Goal: Task Accomplishment & Management: Manage account settings

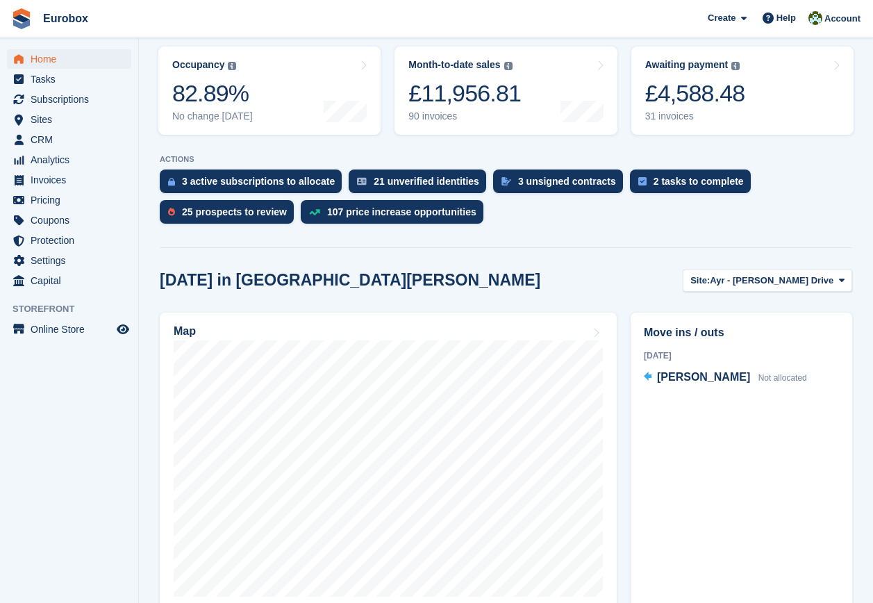
scroll to position [278, 0]
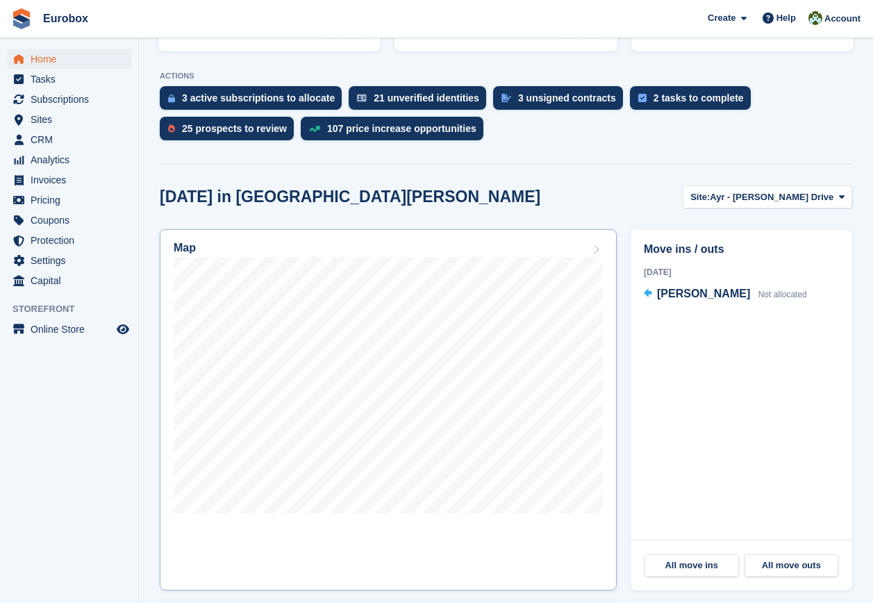
click at [598, 248] on icon at bounding box center [596, 249] width 14 height 11
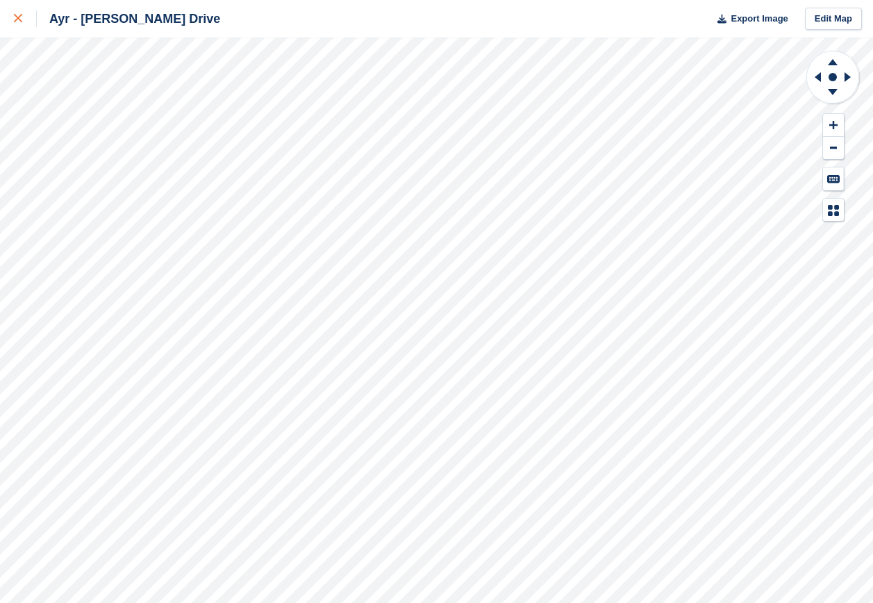
click at [22, 17] on div at bounding box center [25, 18] width 23 height 17
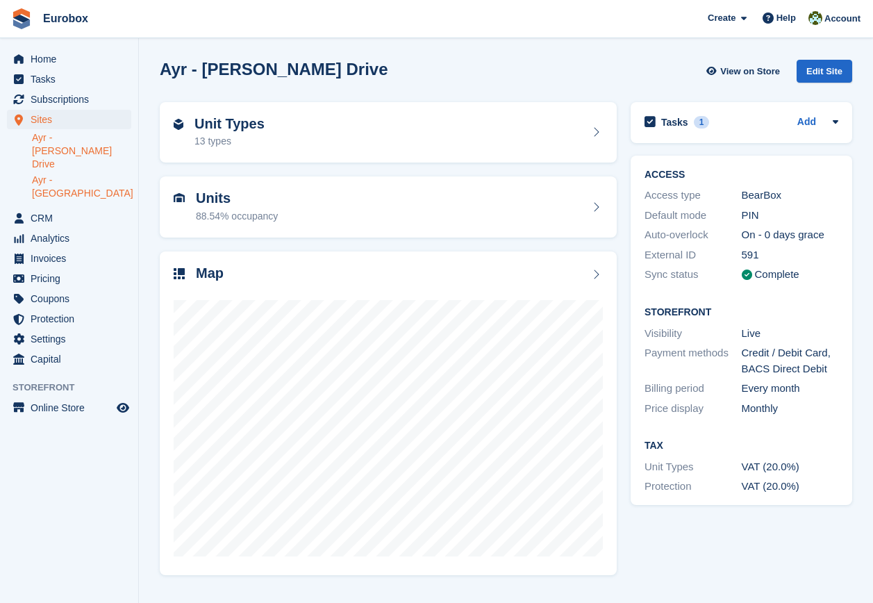
click at [88, 174] on link "Ayr - Holmston Road" at bounding box center [81, 187] width 99 height 26
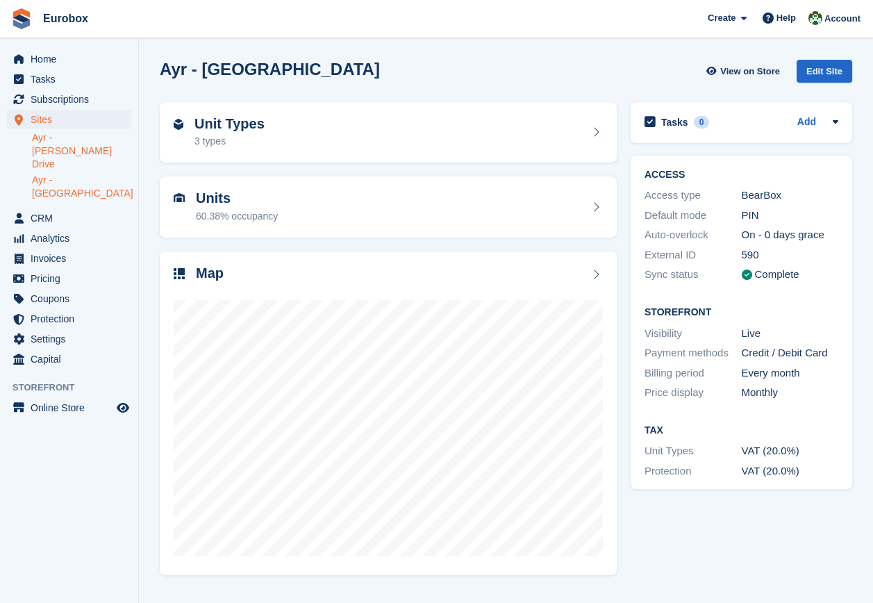
click at [98, 138] on link "Ayr - Whitfield Drive" at bounding box center [81, 151] width 99 height 40
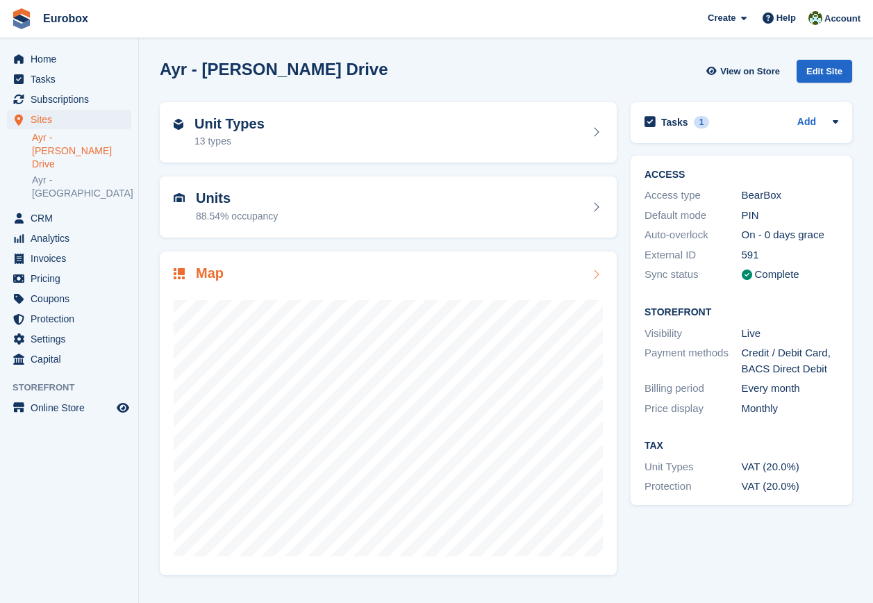
click at [593, 274] on icon at bounding box center [596, 274] width 14 height 11
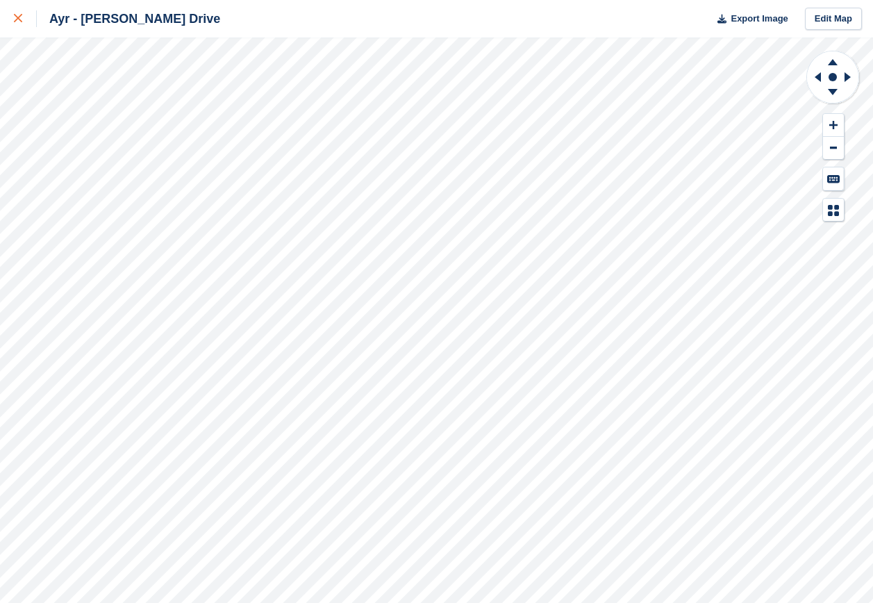
click at [19, 19] on icon at bounding box center [18, 18] width 8 height 8
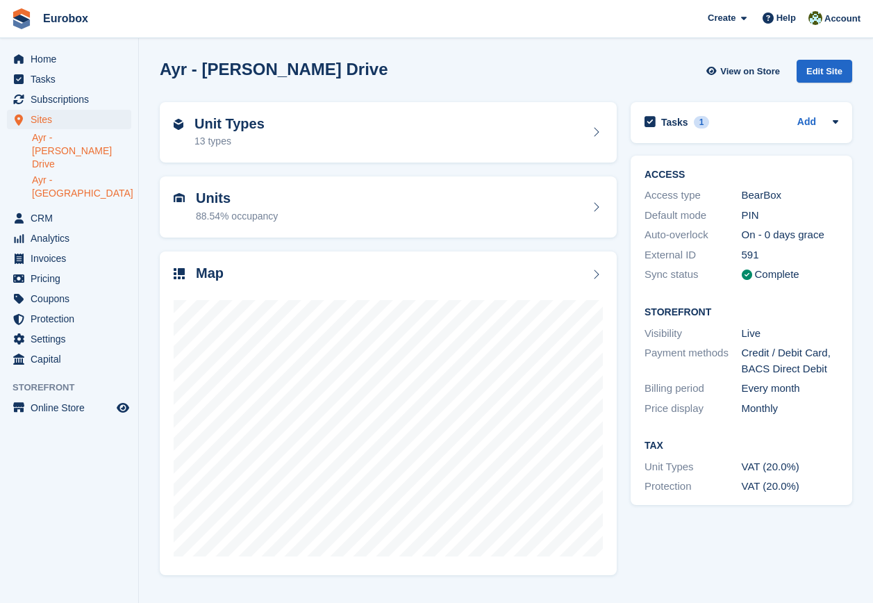
click at [112, 174] on link "Ayr - [GEOGRAPHIC_DATA]" at bounding box center [81, 187] width 99 height 26
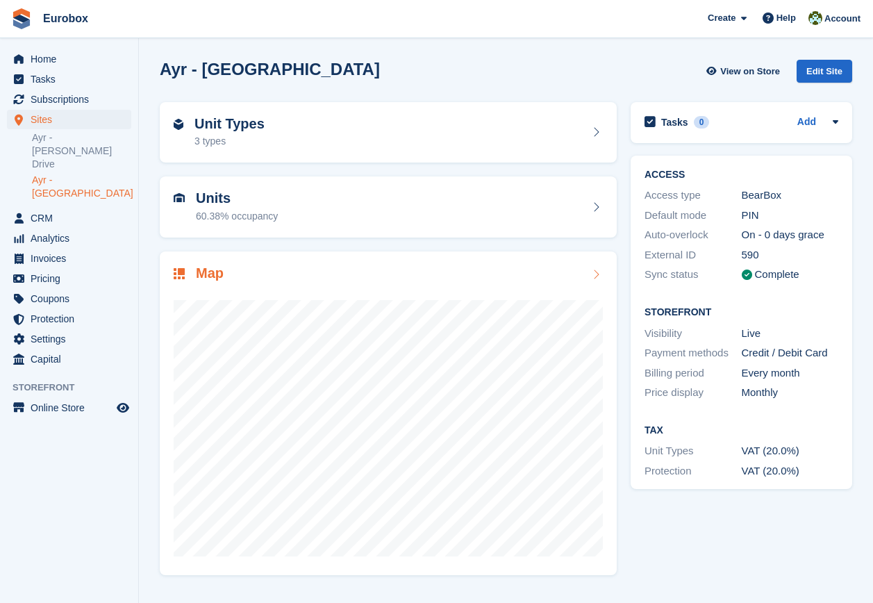
click at [595, 273] on icon at bounding box center [596, 274] width 14 height 11
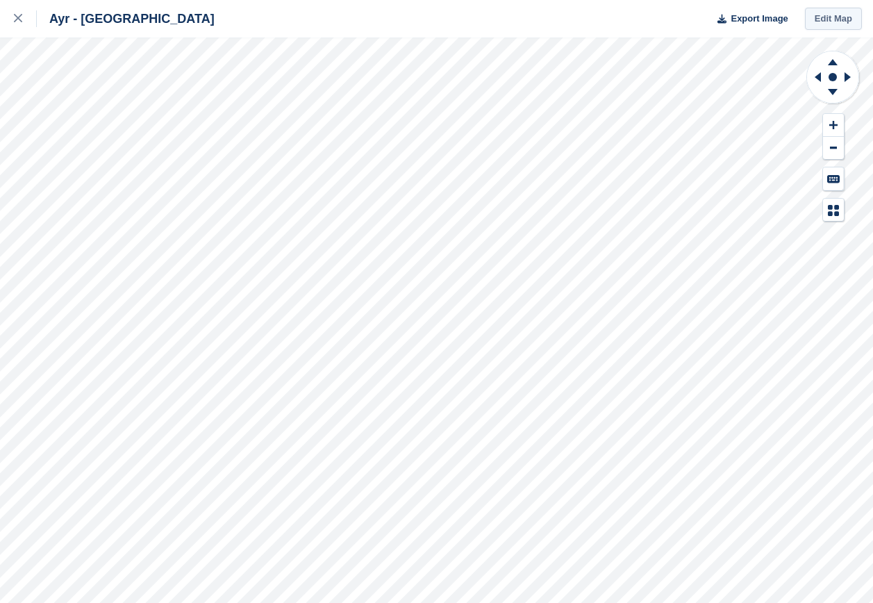
click at [833, 21] on link "Edit Map" at bounding box center [833, 19] width 57 height 23
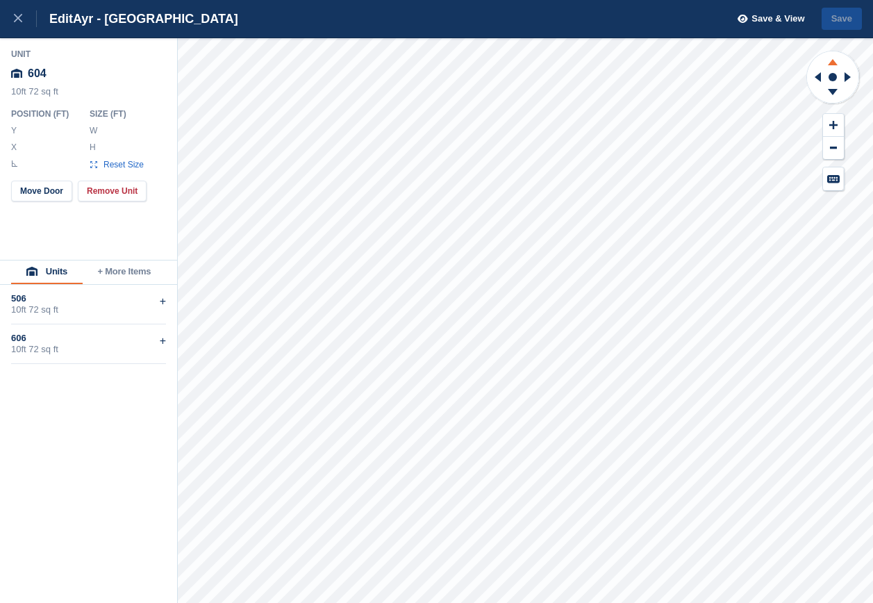
type input "******"
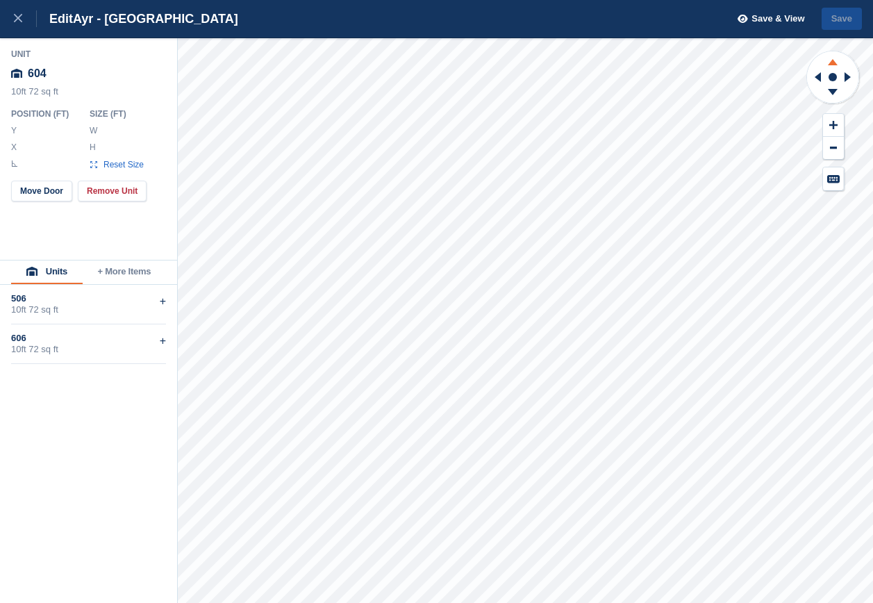
type input "*****"
type input "******"
type input "*****"
type input "******"
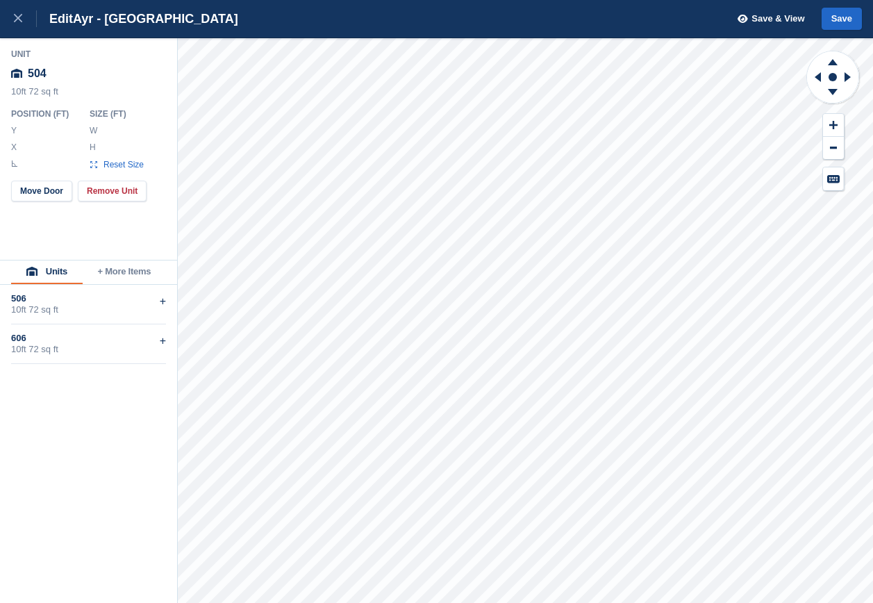
type input "******"
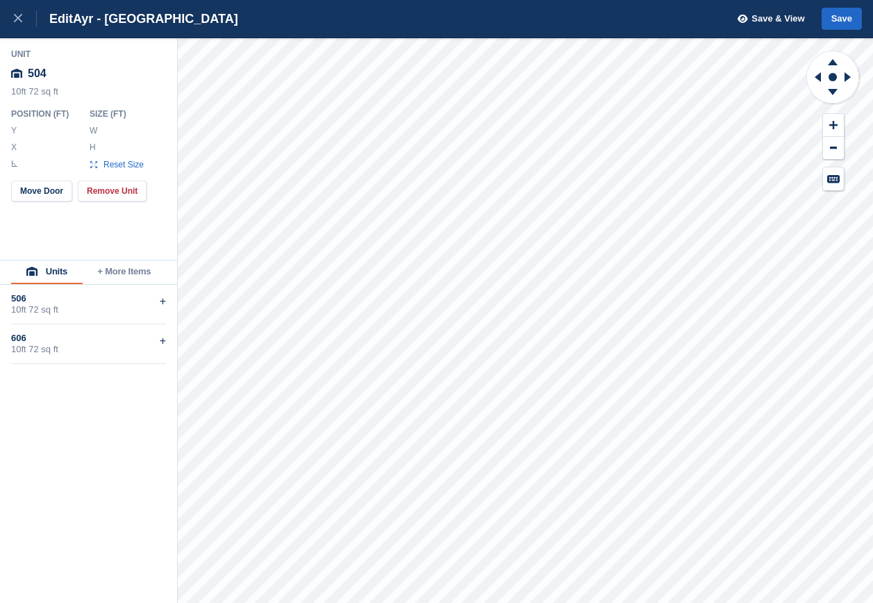
type input "******"
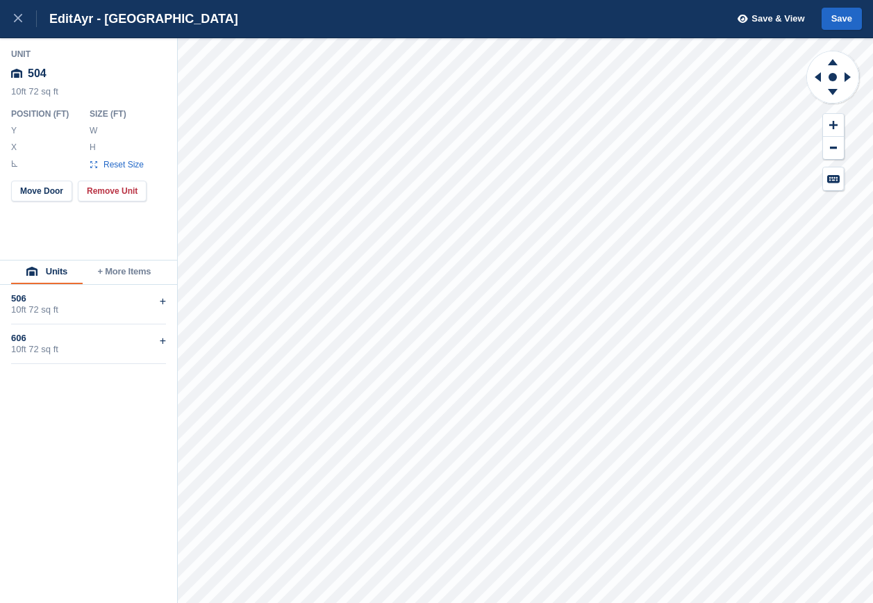
type input "******"
click at [844, 17] on button "Save" at bounding box center [842, 19] width 40 height 23
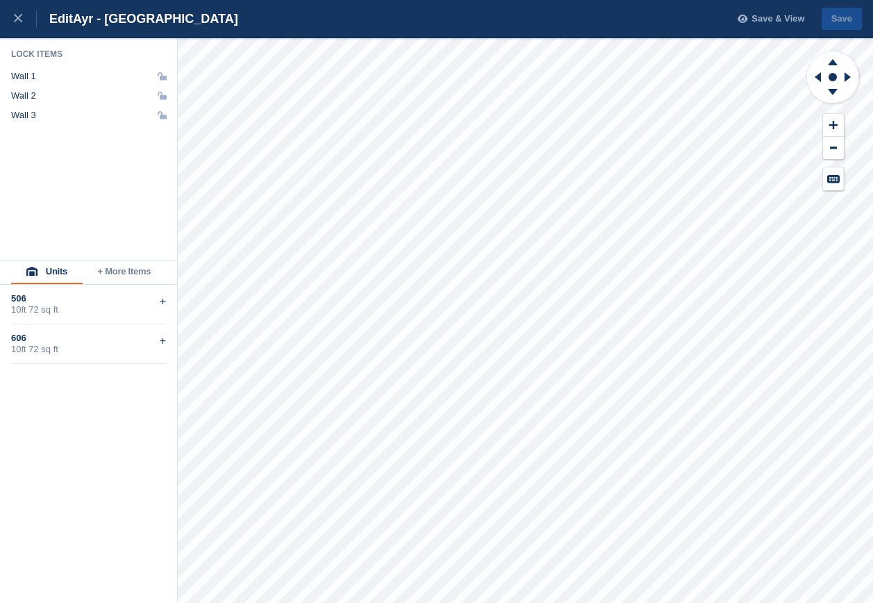
click at [766, 15] on span "Save & View" at bounding box center [778, 19] width 53 height 14
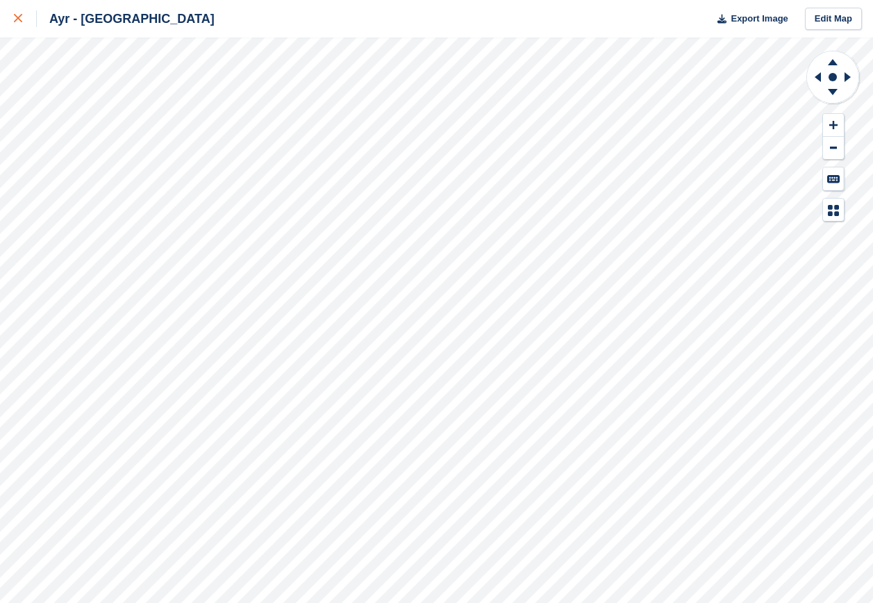
click at [22, 21] on div at bounding box center [25, 18] width 23 height 17
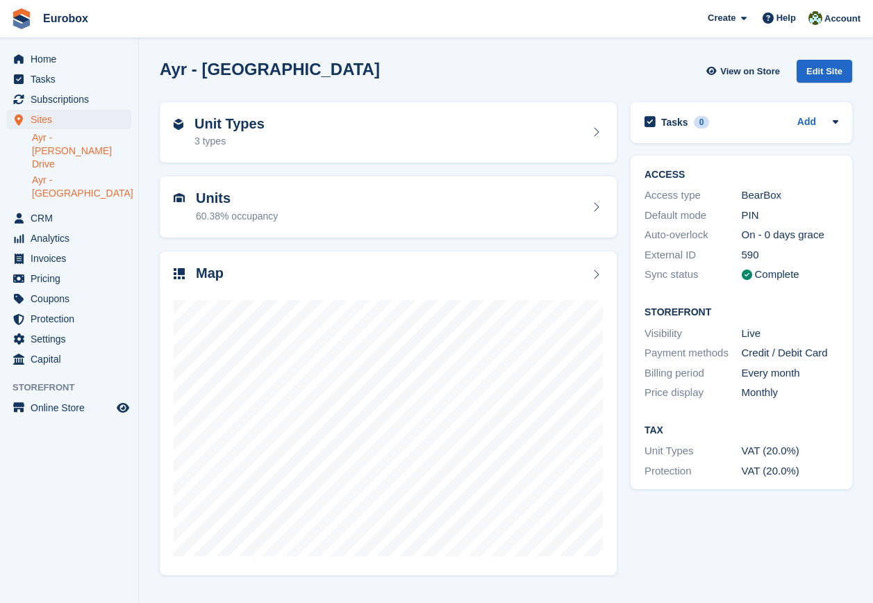
click at [82, 135] on link "Ayr - [PERSON_NAME] Drive" at bounding box center [81, 151] width 99 height 40
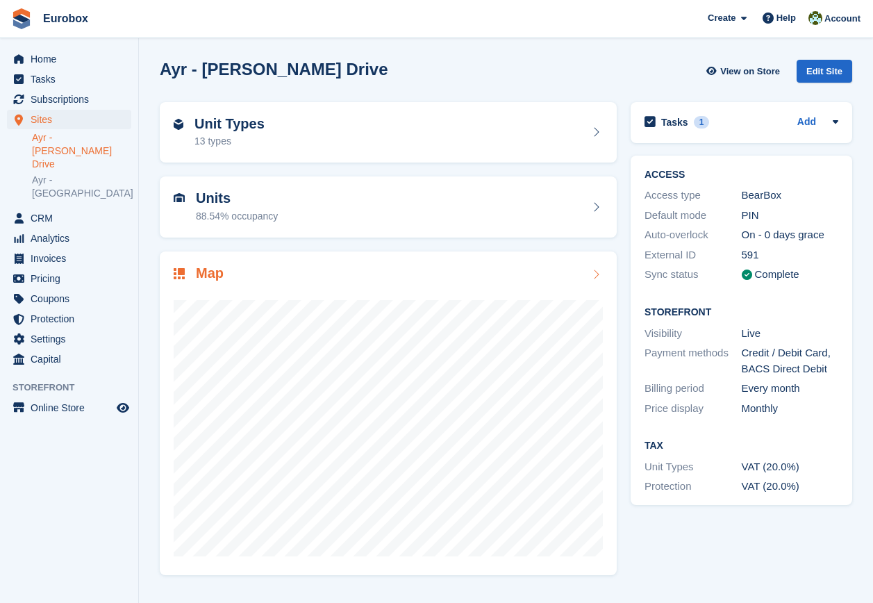
click at [598, 274] on icon at bounding box center [596, 274] width 14 height 11
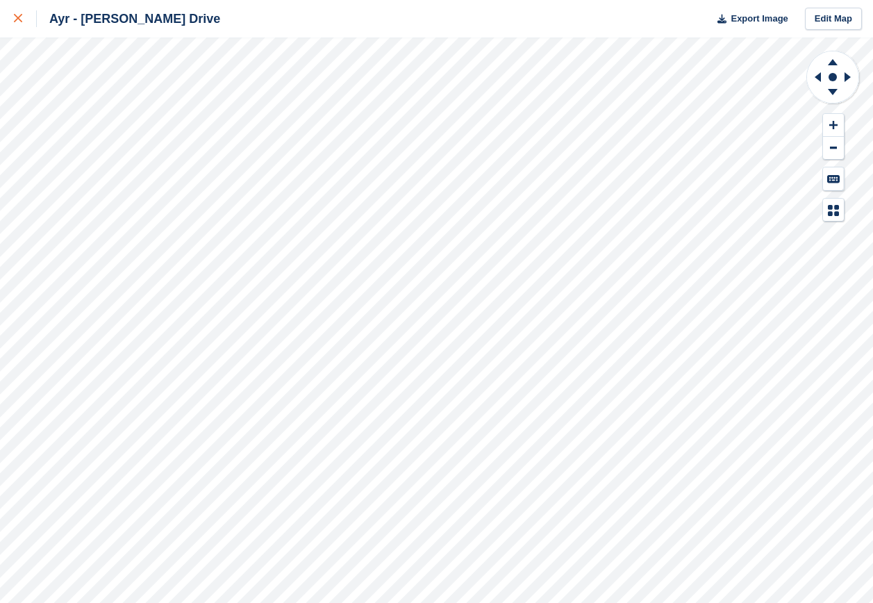
click at [19, 17] on icon at bounding box center [18, 18] width 8 height 8
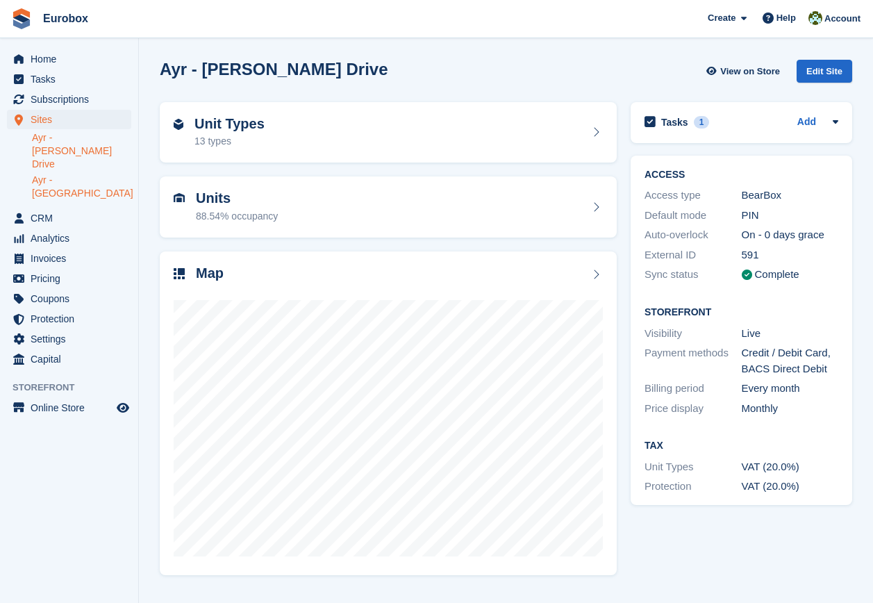
click at [79, 174] on link "Ayr - [GEOGRAPHIC_DATA]" at bounding box center [81, 187] width 99 height 26
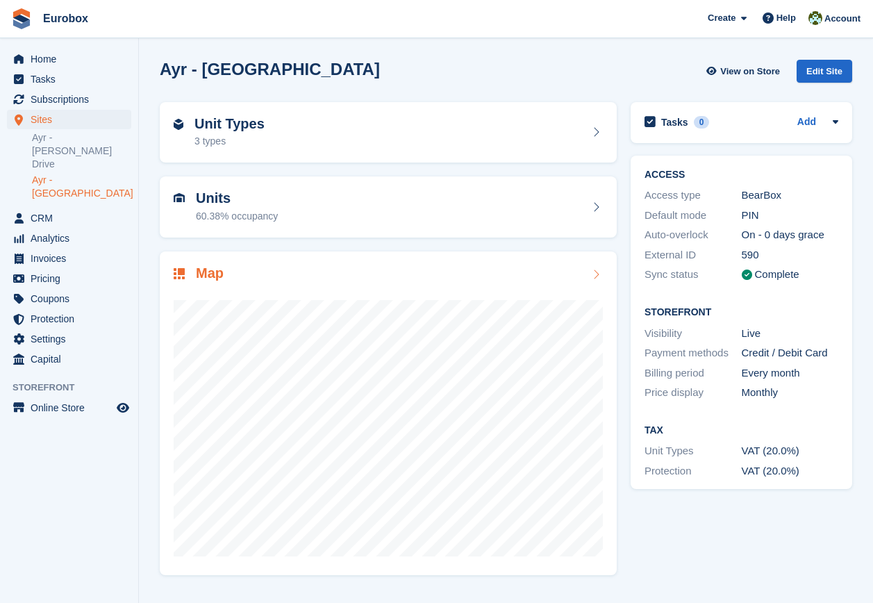
click at [596, 272] on icon at bounding box center [596, 274] width 14 height 11
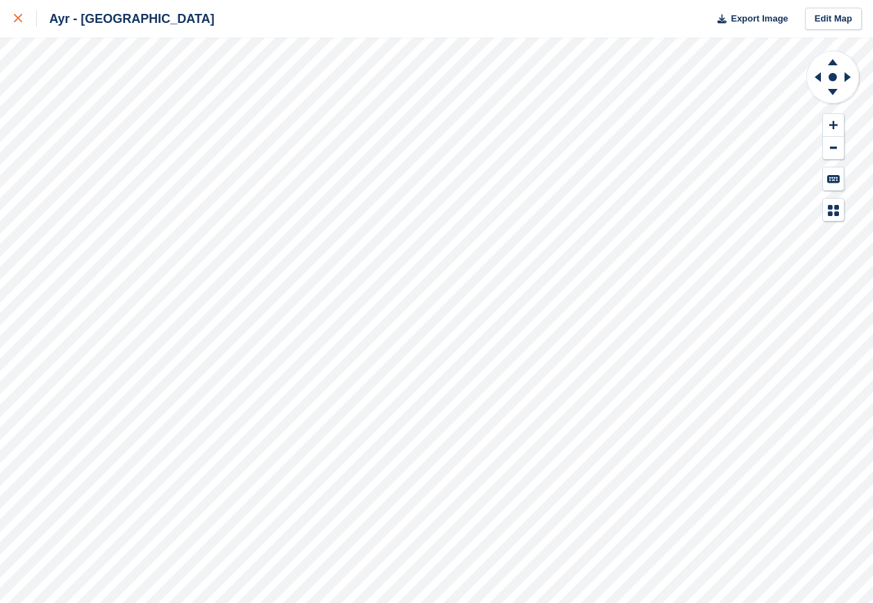
click at [16, 16] on icon at bounding box center [18, 18] width 8 height 8
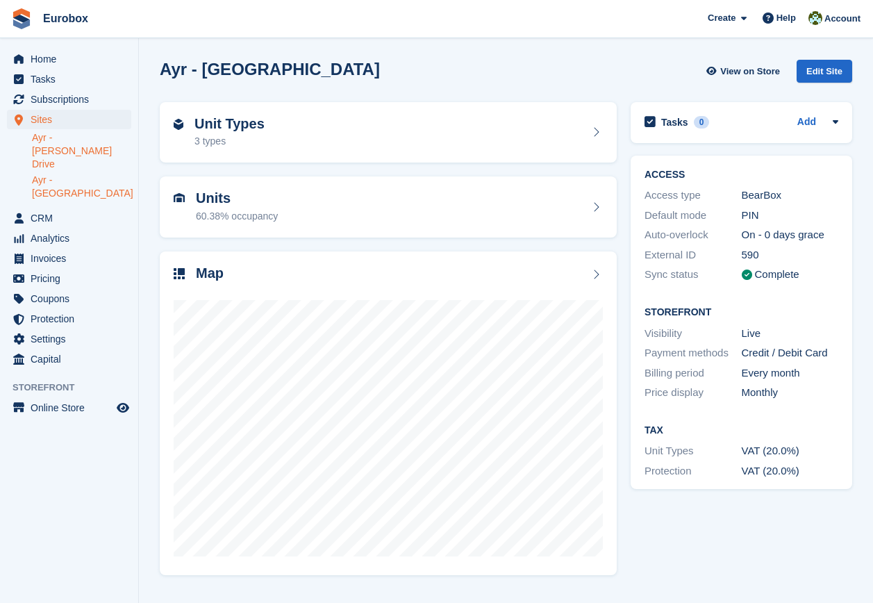
click at [104, 138] on link "Ayr - Whitfield Drive" at bounding box center [81, 151] width 99 height 40
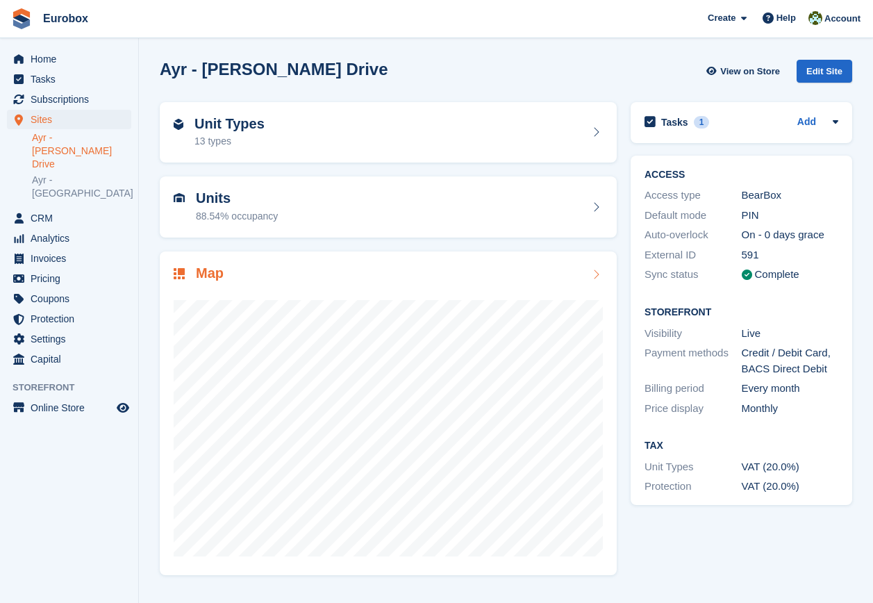
click at [593, 276] on icon at bounding box center [596, 274] width 14 height 11
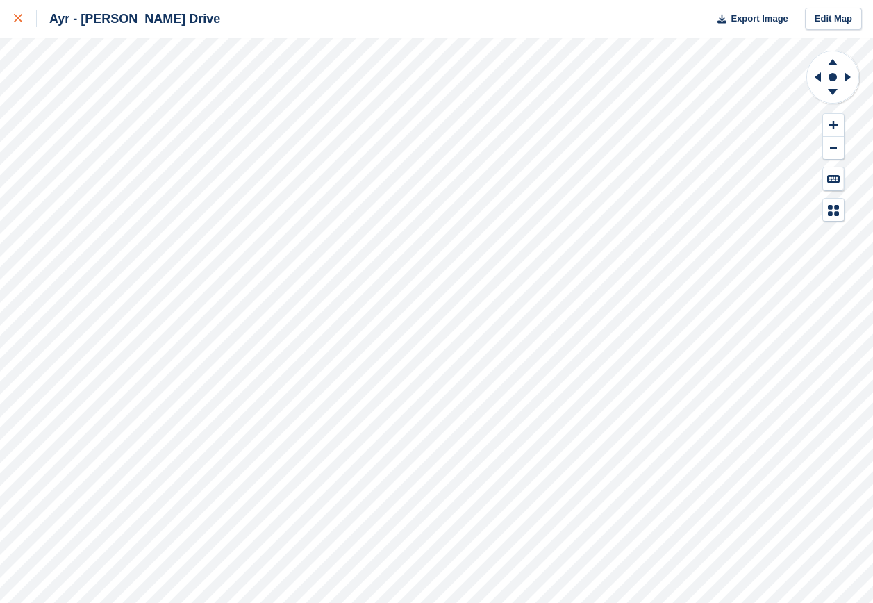
click at [19, 18] on icon at bounding box center [18, 18] width 8 height 8
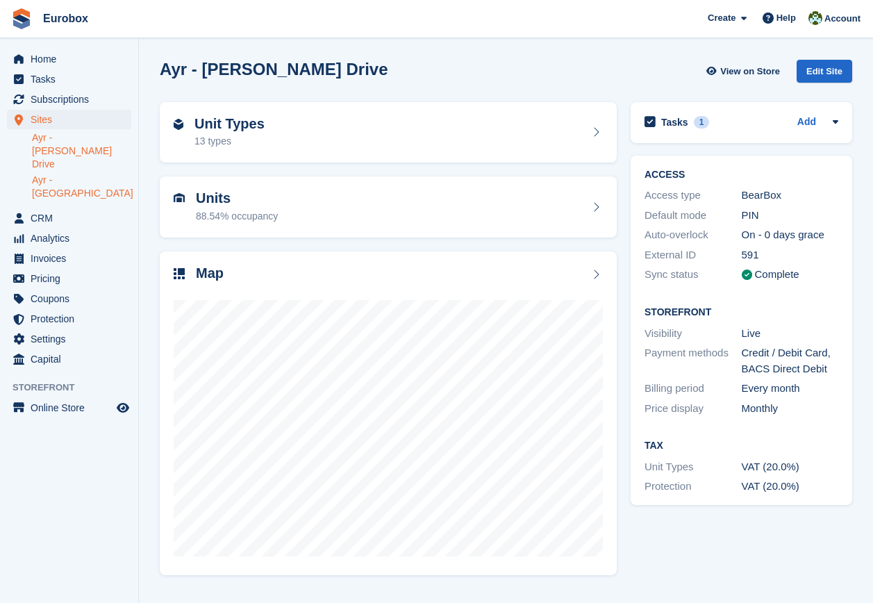
click at [110, 174] on link "Ayr - [GEOGRAPHIC_DATA]" at bounding box center [81, 187] width 99 height 26
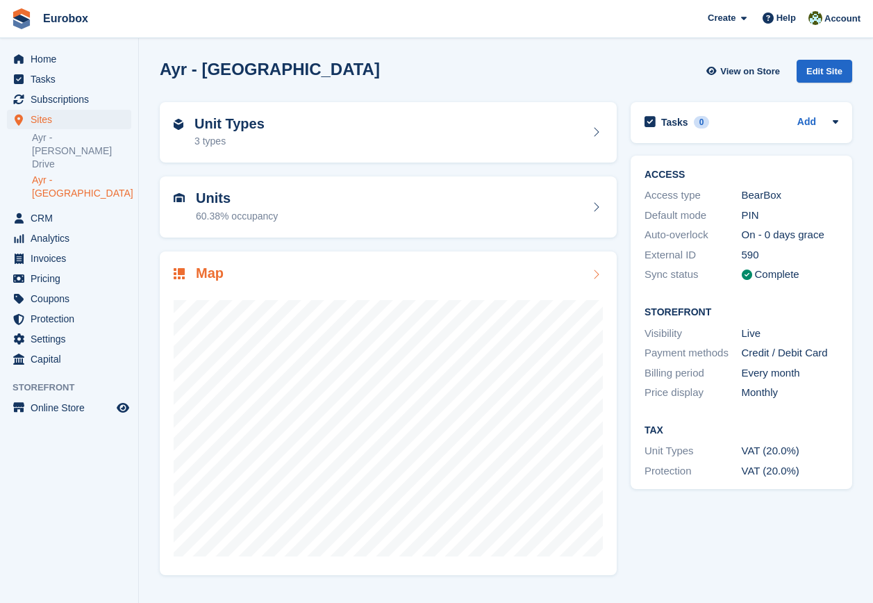
click at [594, 277] on icon at bounding box center [596, 274] width 14 height 11
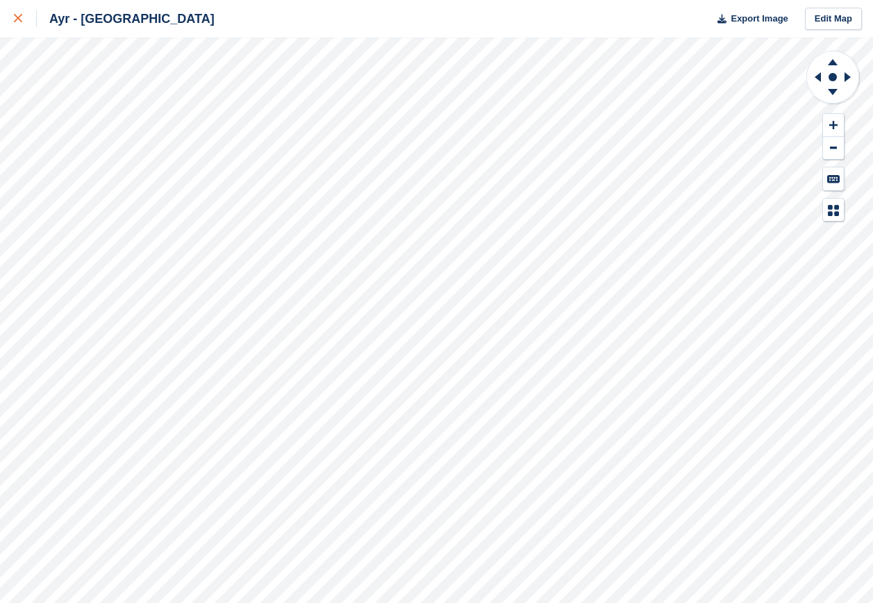
click at [19, 21] on icon at bounding box center [18, 18] width 8 height 8
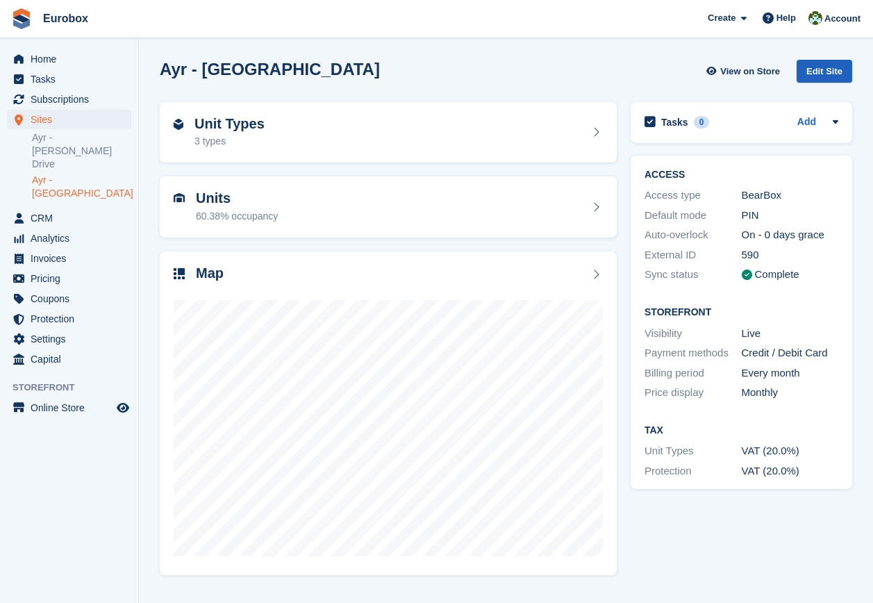
click at [814, 68] on div "Edit Site" at bounding box center [825, 71] width 56 height 23
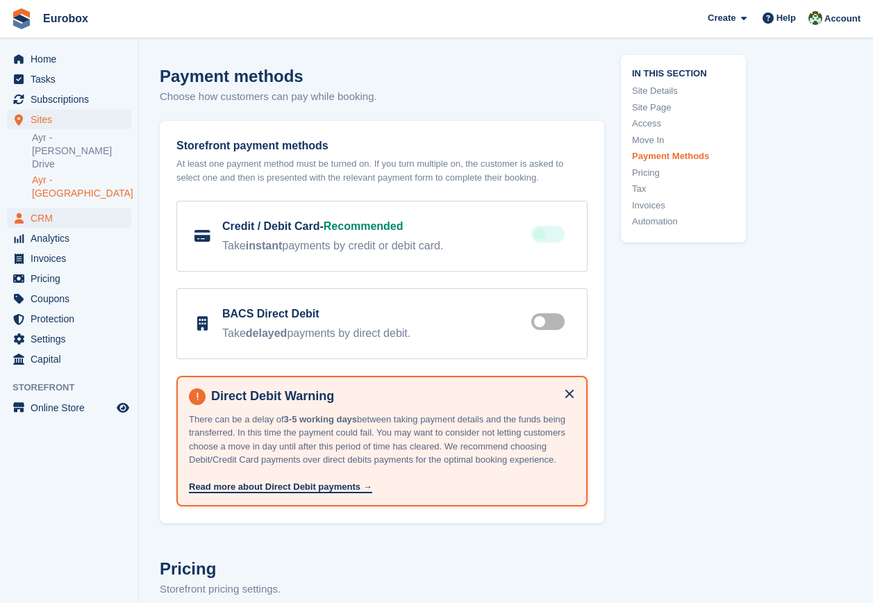
scroll to position [3891, 0]
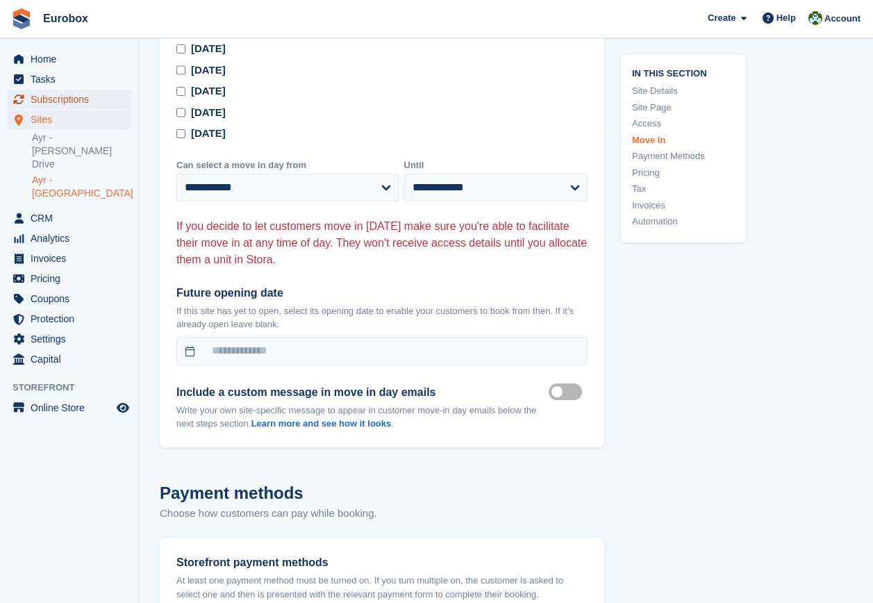
click at [57, 99] on span "Subscriptions" at bounding box center [72, 99] width 83 height 19
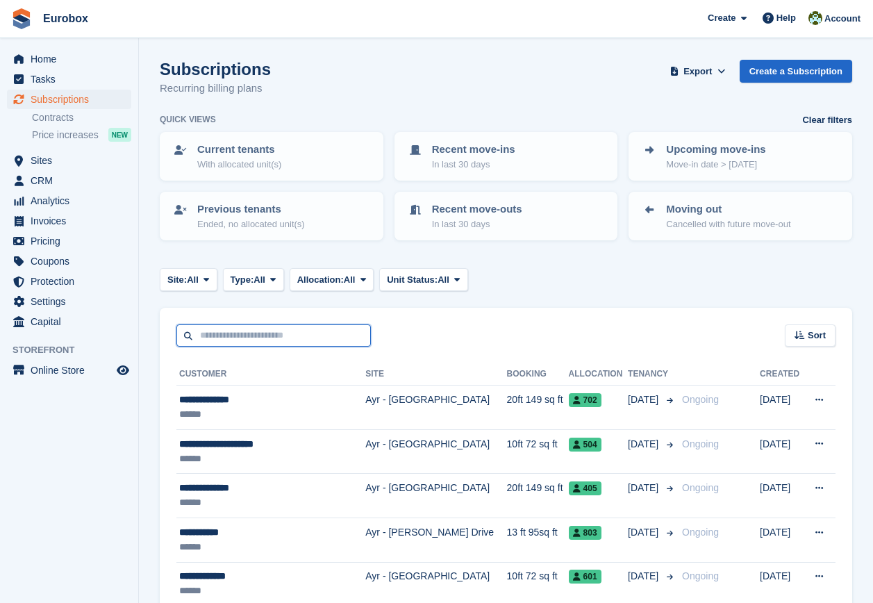
click at [227, 338] on input "text" at bounding box center [273, 335] width 195 height 23
type input "****"
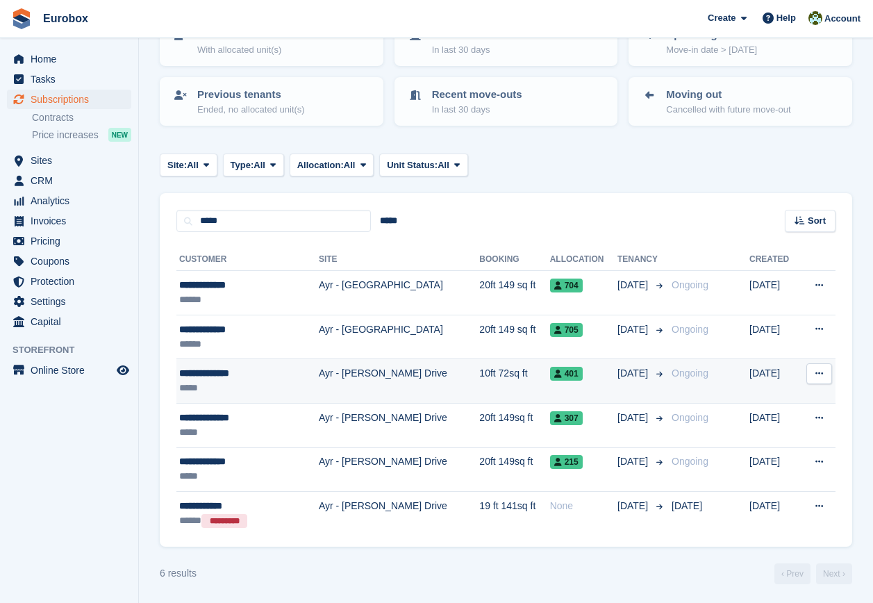
scroll to position [117, 0]
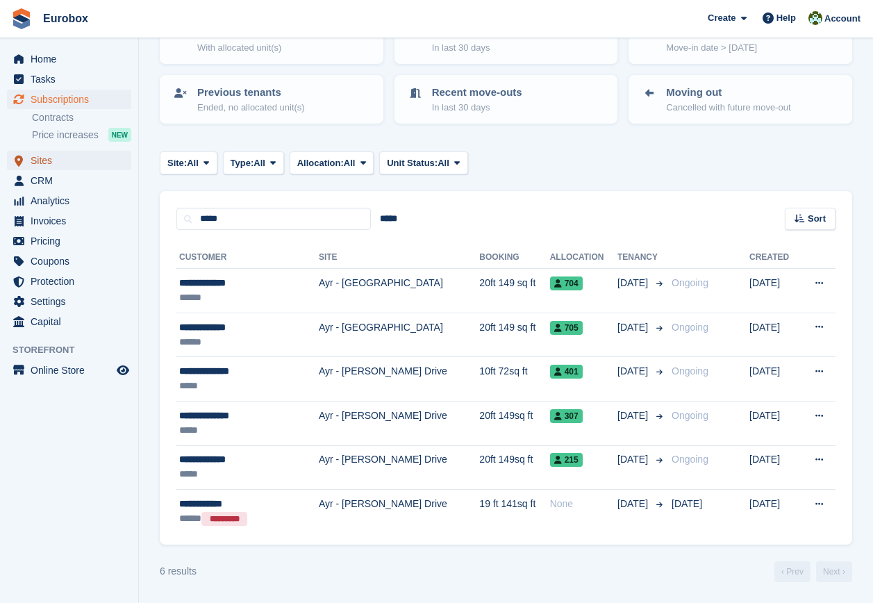
click at [47, 158] on span "Sites" at bounding box center [72, 160] width 83 height 19
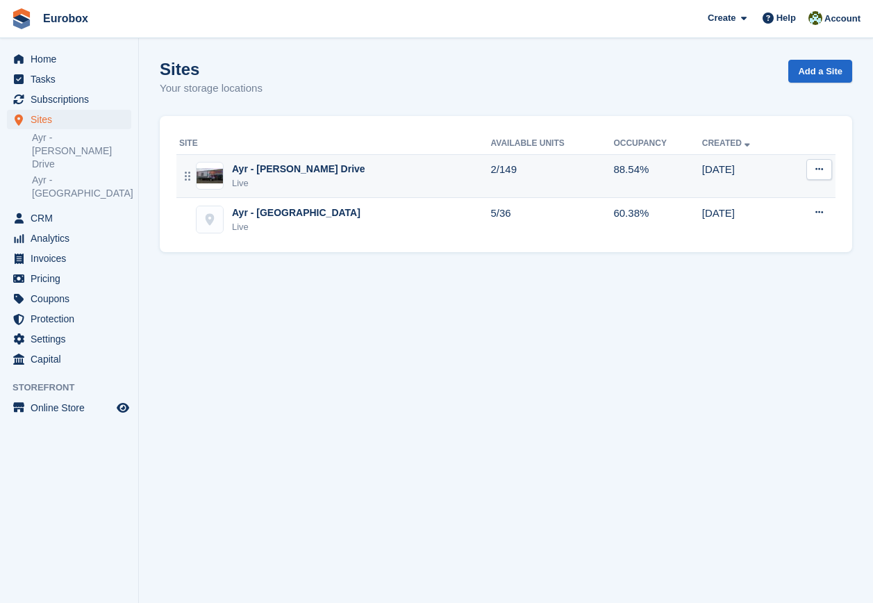
click at [280, 172] on div "Ayr - [PERSON_NAME] Drive" at bounding box center [298, 169] width 133 height 15
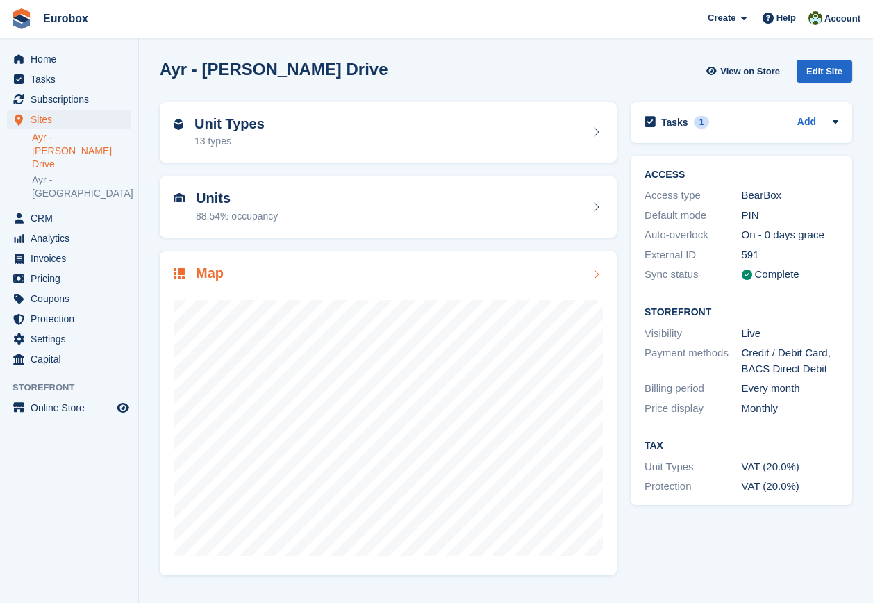
click at [595, 273] on icon at bounding box center [596, 274] width 14 height 11
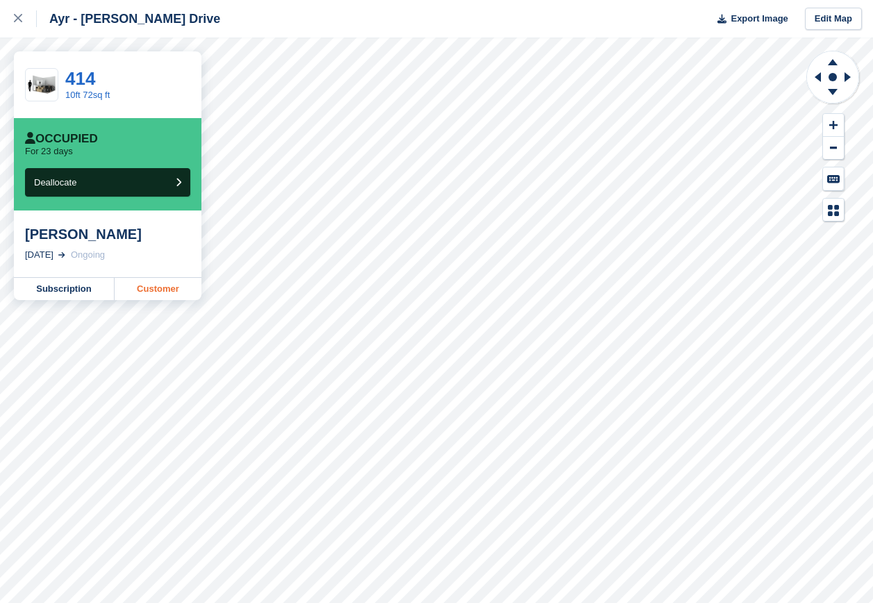
click at [153, 292] on link "Customer" at bounding box center [158, 289] width 87 height 22
click at [158, 287] on link "Customer" at bounding box center [158, 289] width 87 height 22
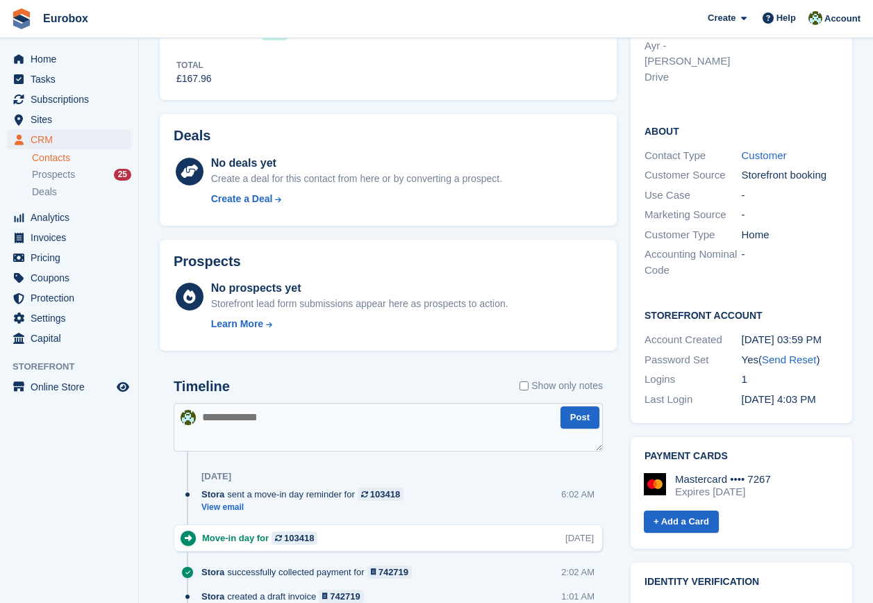
scroll to position [417, 0]
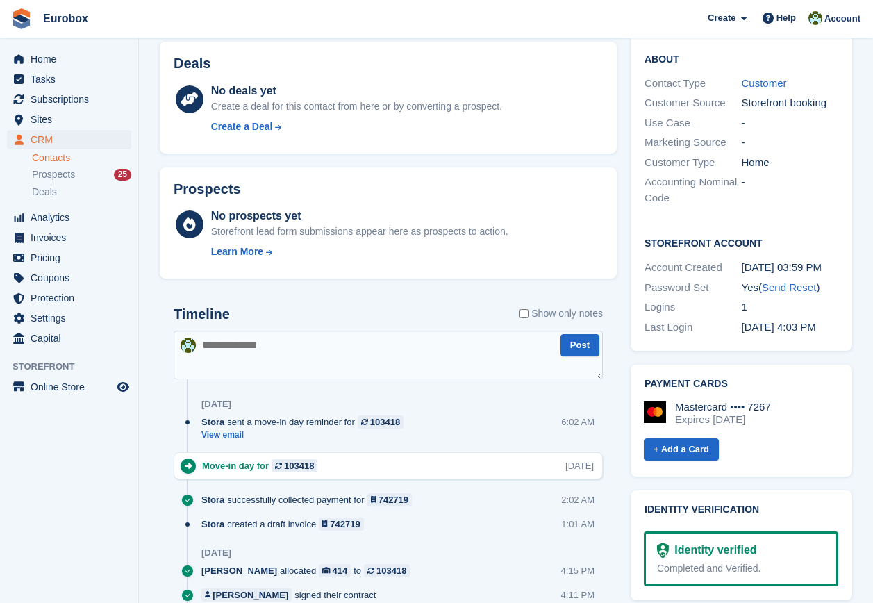
click at [234, 349] on textarea at bounding box center [388, 355] width 429 height 49
type textarea "**********"
click at [579, 345] on button "Post" at bounding box center [580, 345] width 39 height 23
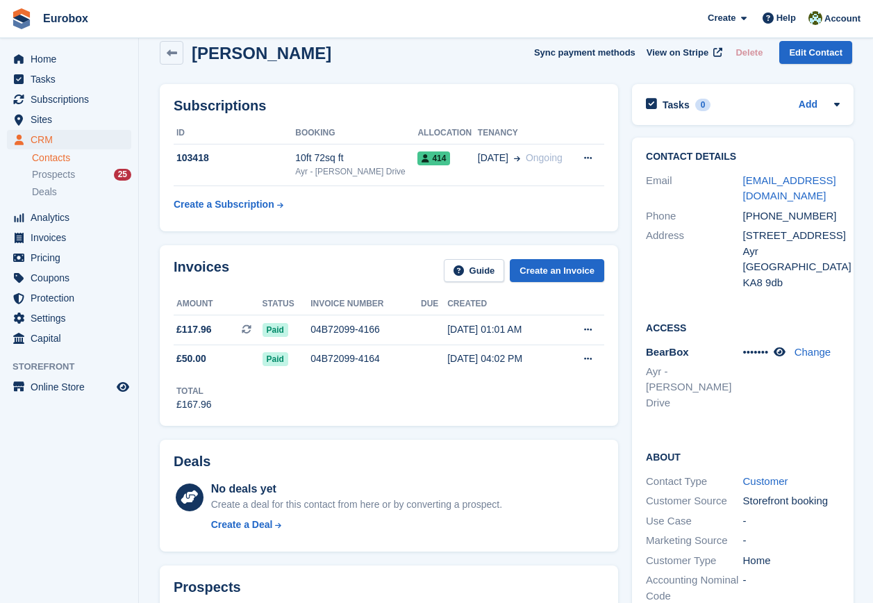
scroll to position [0, 0]
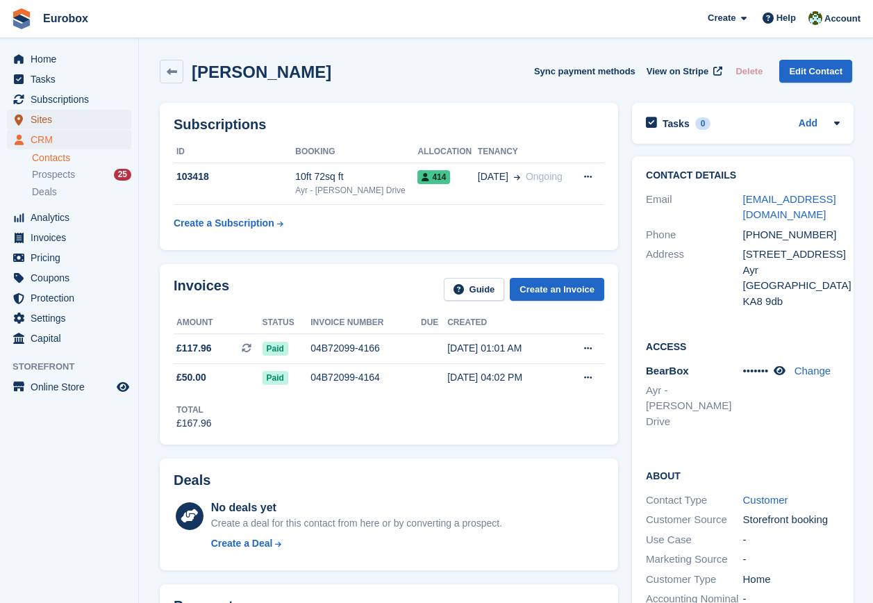
click at [38, 120] on span "Sites" at bounding box center [72, 119] width 83 height 19
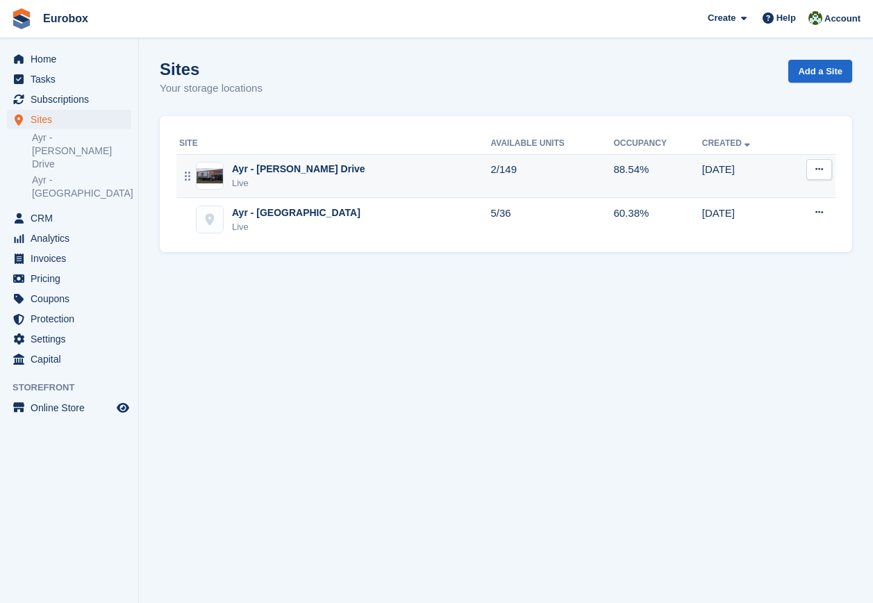
click at [296, 165] on div "Ayr - [PERSON_NAME] Drive" at bounding box center [298, 169] width 133 height 15
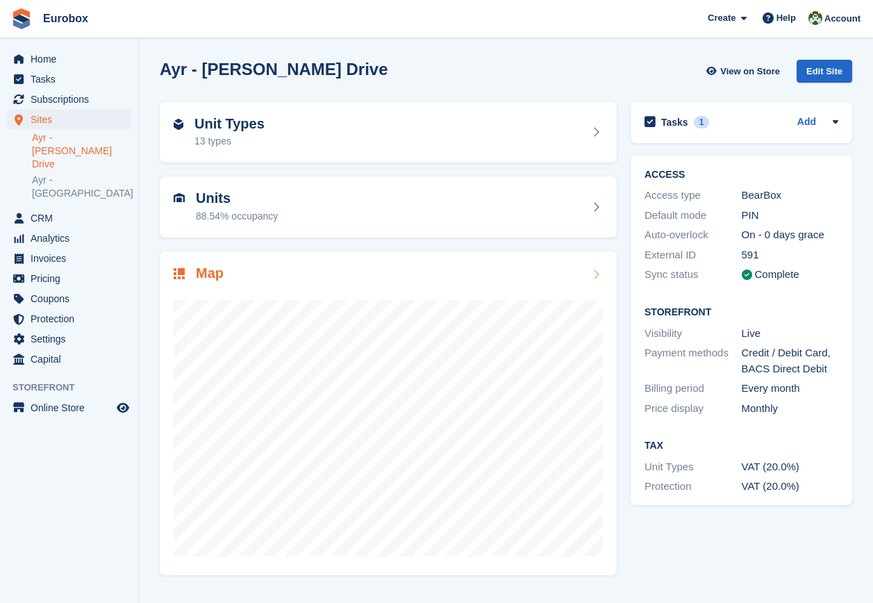
click at [593, 273] on icon at bounding box center [596, 274] width 14 height 11
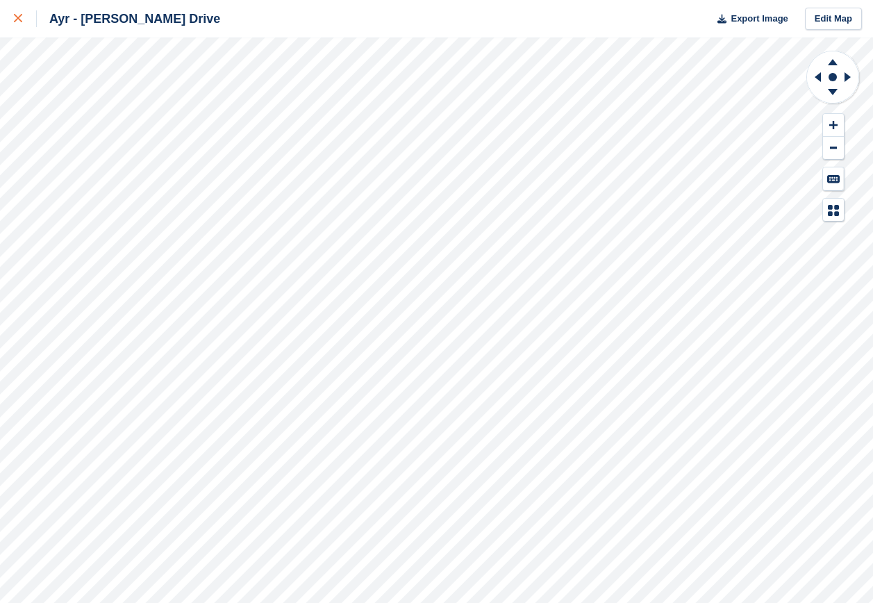
click at [17, 19] on icon at bounding box center [18, 18] width 8 height 8
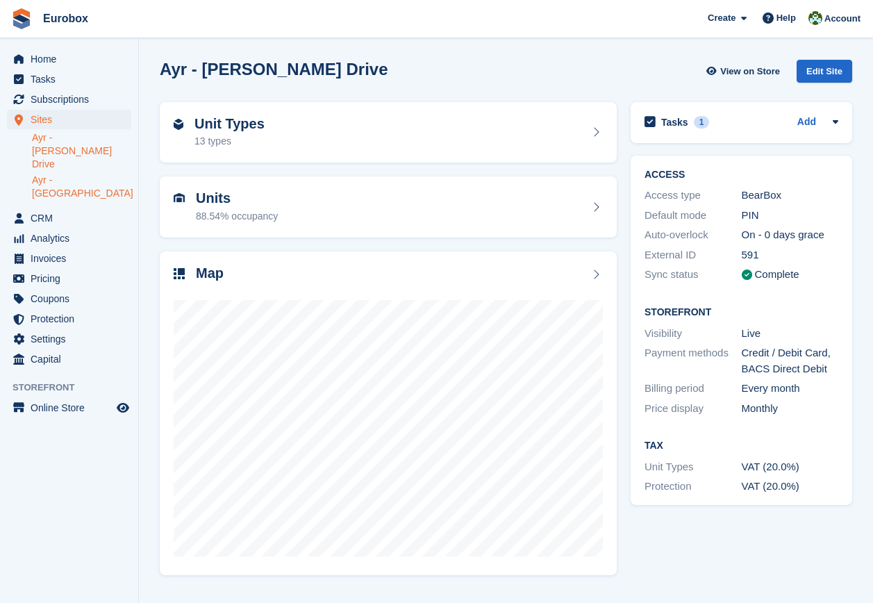
click at [77, 174] on link "Ayr - [GEOGRAPHIC_DATA]" at bounding box center [81, 187] width 99 height 26
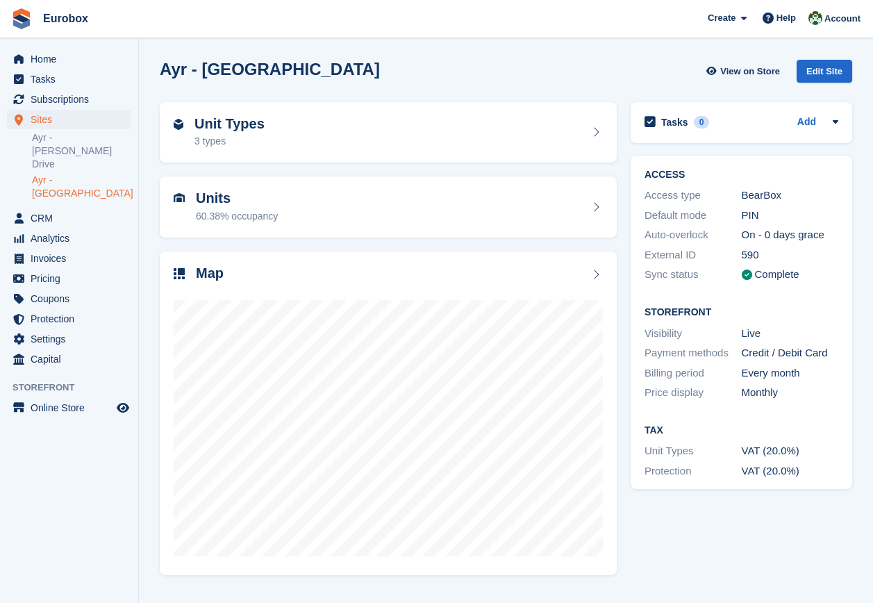
click at [0, 602] on html "Eurobox Create Subscription Invoice Contact Deal Discount Page Help Chat Suppor…" at bounding box center [436, 301] width 873 height 603
click at [873, 602] on html "Eurobox Create Subscription Invoice Contact Deal Discount Page Help Chat Suppor…" at bounding box center [436, 301] width 873 height 603
click at [668, 527] on div "Tasks 0 Add No tasks related to Ayr - Holmston Road ACCESS Access type BearBox …" at bounding box center [742, 338] width 236 height 486
click at [118, 137] on link "Ayr - [PERSON_NAME] Drive" at bounding box center [81, 151] width 99 height 40
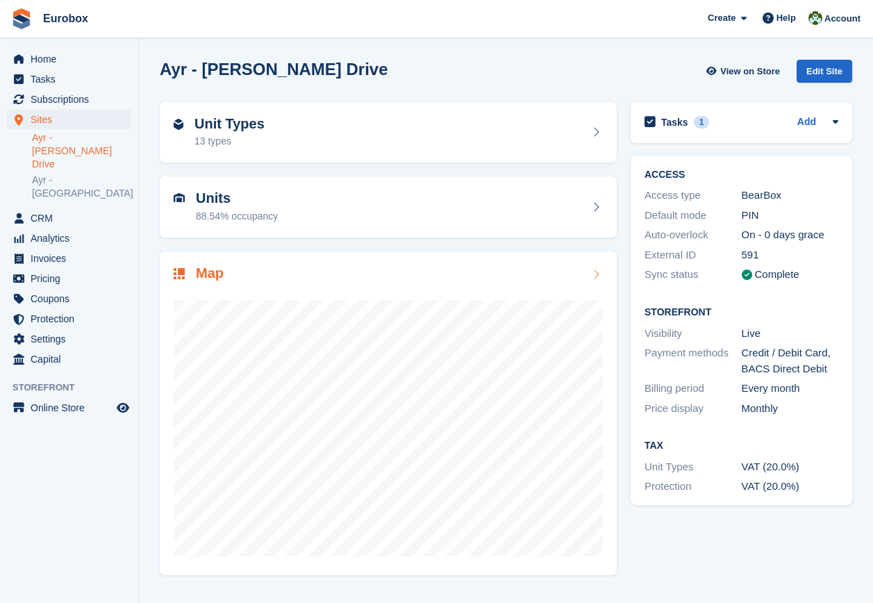
click at [599, 272] on icon at bounding box center [596, 274] width 14 height 11
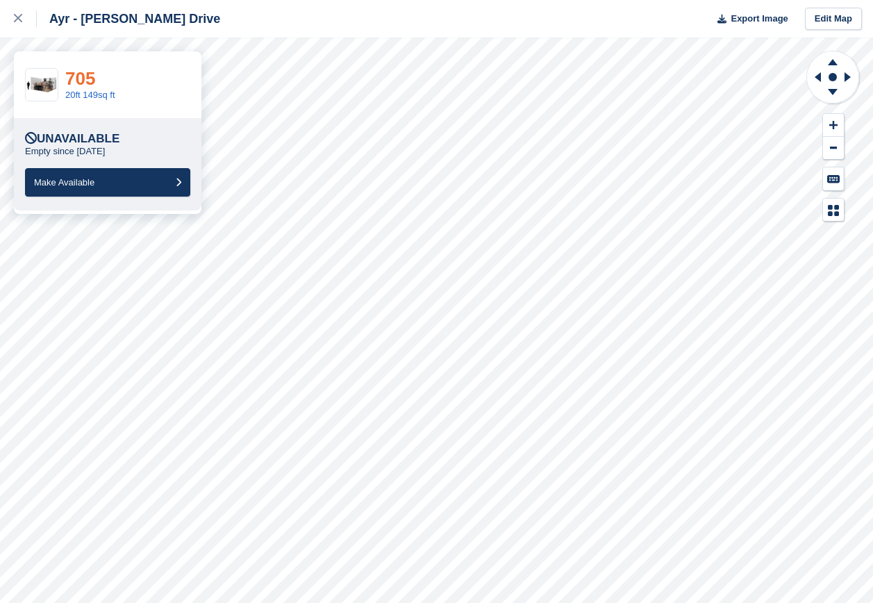
click at [86, 79] on link "705" at bounding box center [80, 78] width 30 height 21
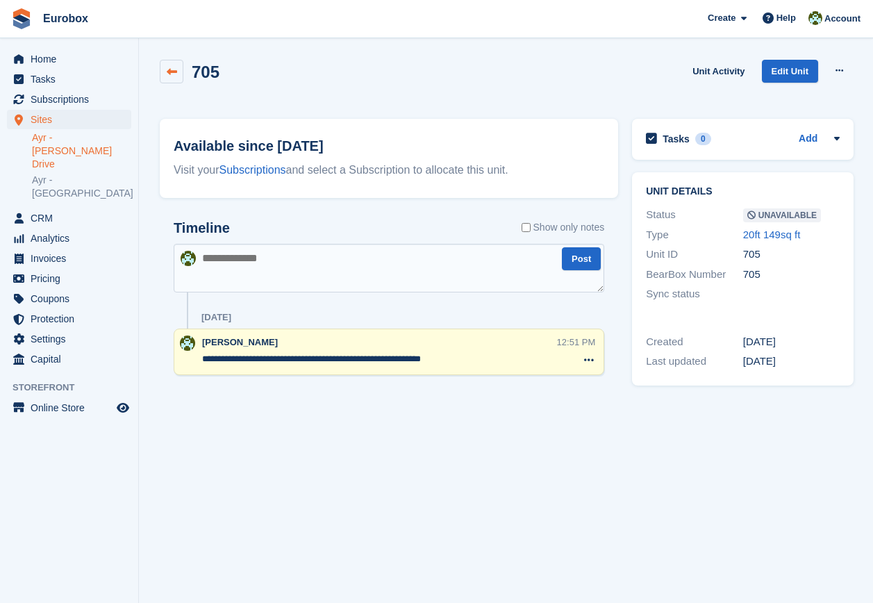
click at [165, 70] on link at bounding box center [172, 72] width 24 height 24
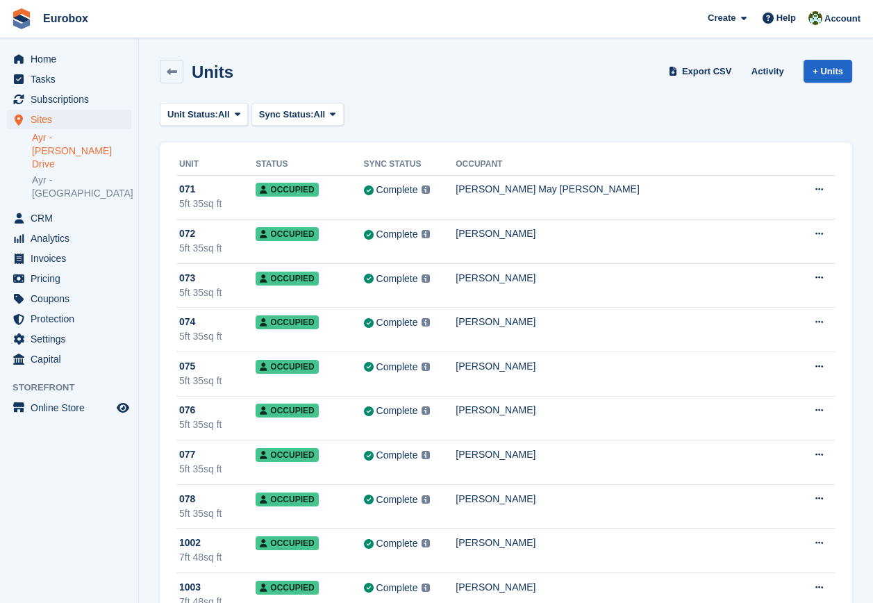
click at [80, 136] on link "Ayr - [PERSON_NAME] Drive" at bounding box center [81, 151] width 99 height 40
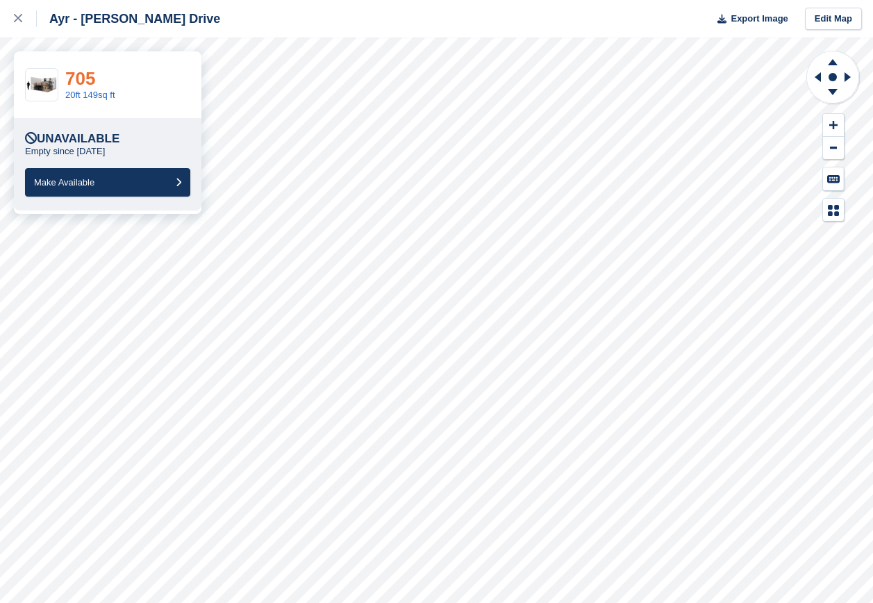
click at [79, 76] on link "705" at bounding box center [80, 78] width 30 height 21
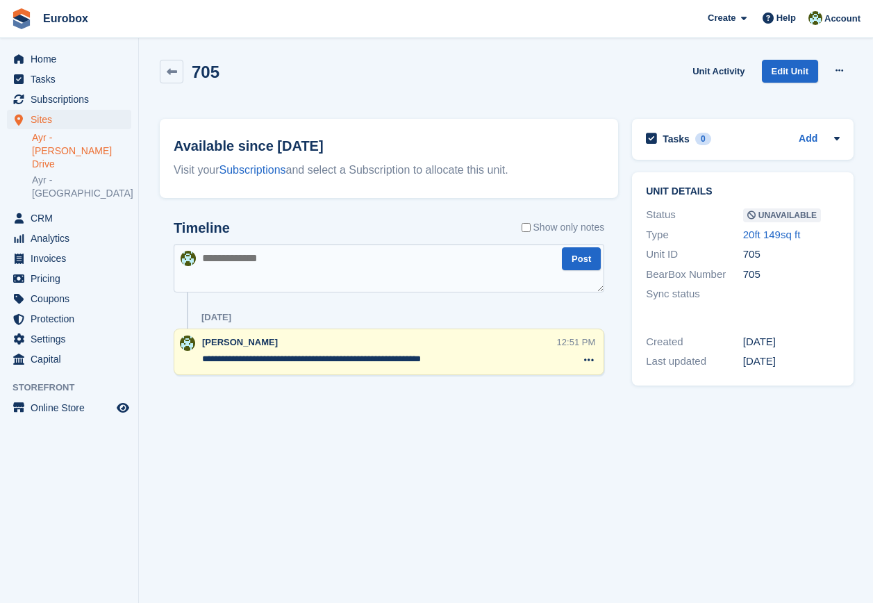
click at [93, 136] on link "Ayr - [PERSON_NAME] Drive" at bounding box center [81, 151] width 99 height 40
